Goal: Task Accomplishment & Management: Use online tool/utility

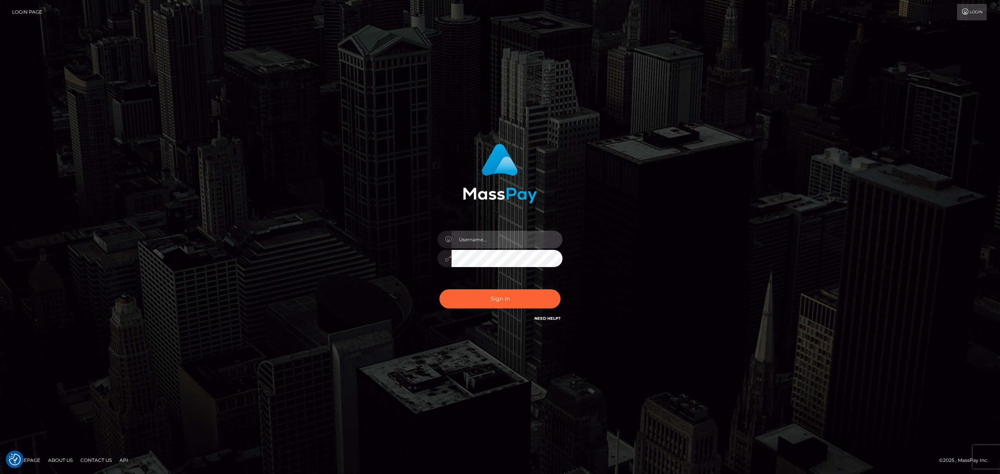
click at [470, 238] on input "text" at bounding box center [507, 240] width 111 height 18
type input "Eric"
click at [486, 300] on button "Sign in" at bounding box center [499, 298] width 121 height 19
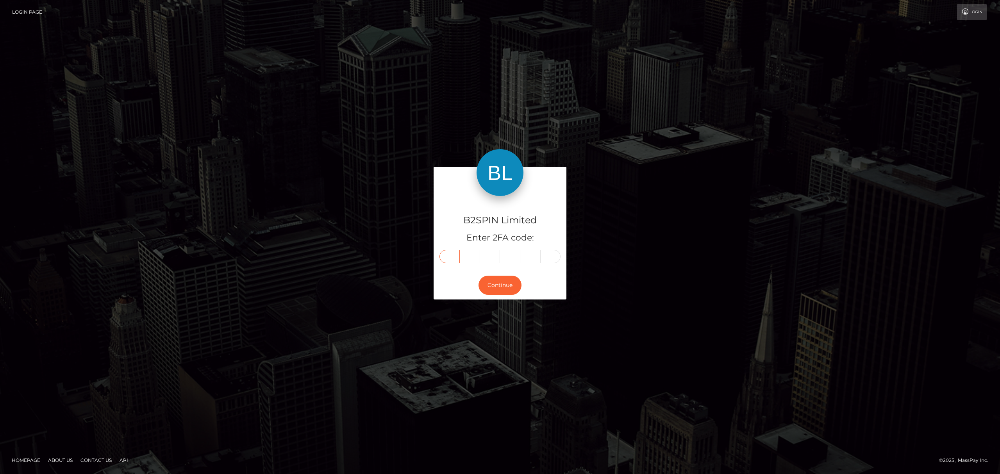
click at [449, 260] on input "text" at bounding box center [449, 256] width 20 height 13
paste input "1"
type input "1"
type input "3"
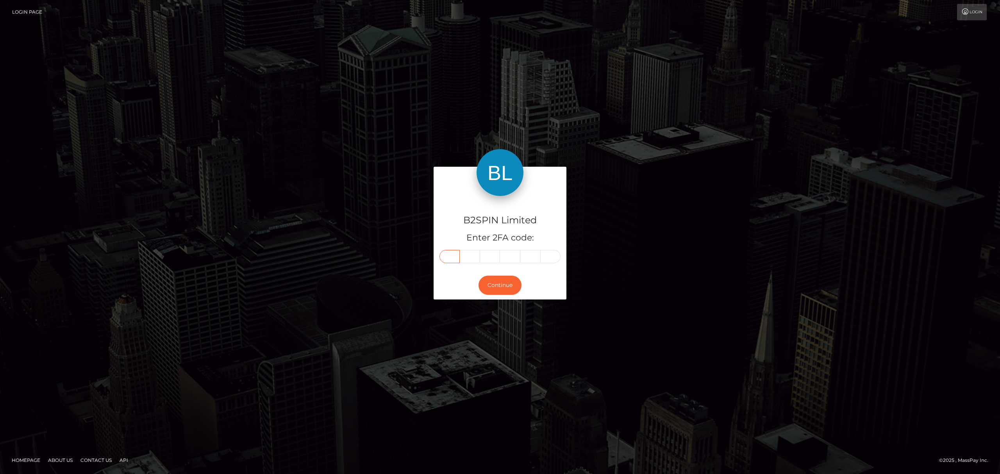
type input "0"
type input "2"
type input "7"
click at [498, 283] on button "Continue" at bounding box center [500, 285] width 43 height 19
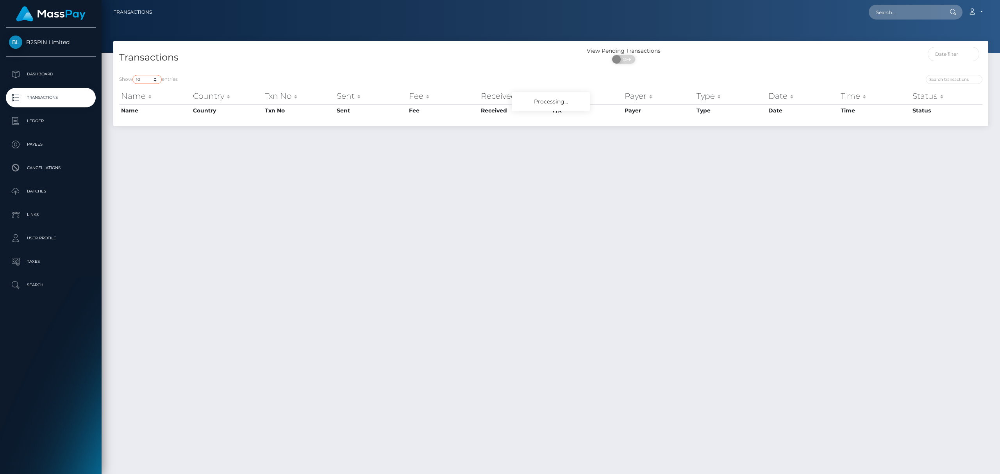
click at [146, 79] on select "10 25 50 100 250 500 1,000 3,500" at bounding box center [146, 79] width 29 height 9
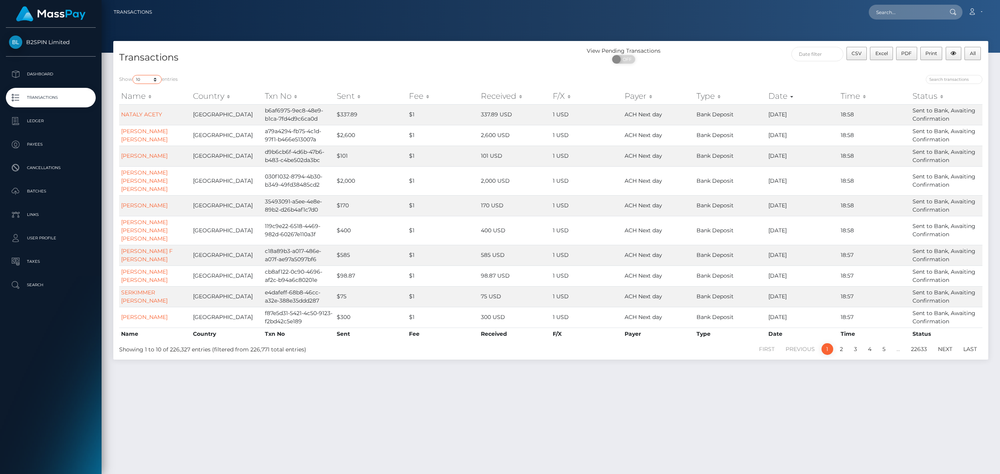
select select "3500"
click at [133, 75] on select "10 25 50 100 250 500 1,000 3,500" at bounding box center [146, 79] width 29 height 9
click at [622, 58] on span at bounding box center [617, 59] width 11 height 9
checkbox input "true"
click at [553, 64] on div "ON OFF" at bounding box center [624, 61] width 146 height 12
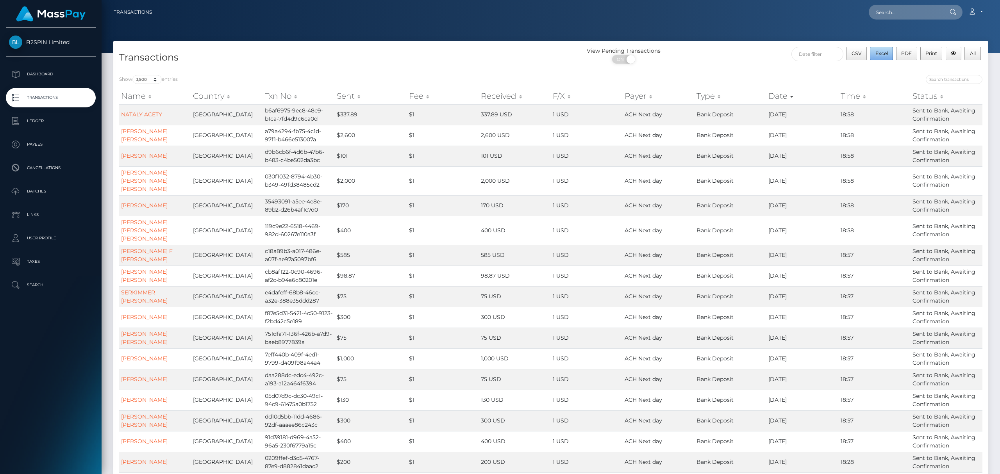
click at [878, 55] on span "Excel" at bounding box center [881, 53] width 12 height 6
